Goal: Information Seeking & Learning: Find specific fact

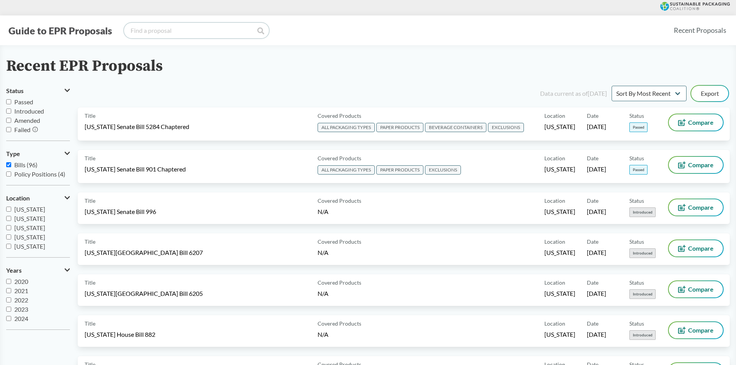
click at [191, 24] on input "search" at bounding box center [196, 30] width 145 height 15
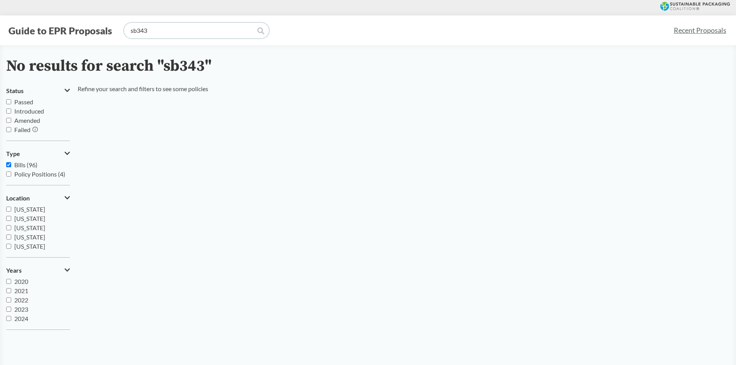
click at [136, 29] on input "sb343" at bounding box center [196, 30] width 145 height 15
type input "sb 343"
drag, startPoint x: 159, startPoint y: 28, endPoint x: -20, endPoint y: 27, distance: 178.6
click at [0, 27] on html "Guide to EPR Proposals sb 343 Recent Proposals No results for search "sb 343" S…" at bounding box center [368, 252] width 736 height 505
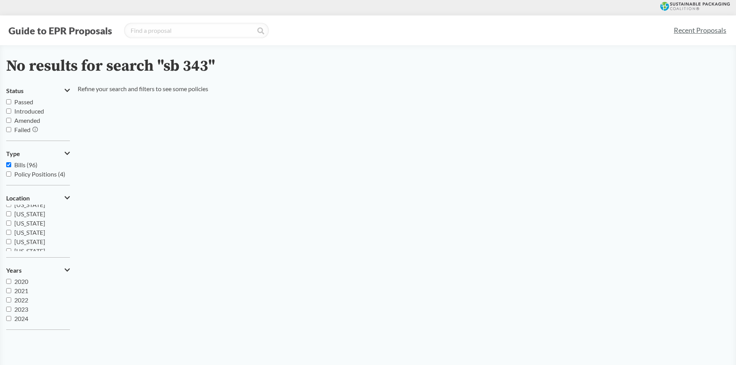
click at [9, 233] on input "[US_STATE]" at bounding box center [8, 232] width 5 height 5
checkbox input "true"
click at [211, 29] on input "search" at bounding box center [196, 30] width 145 height 15
